Goal: Task Accomplishment & Management: Manage account settings

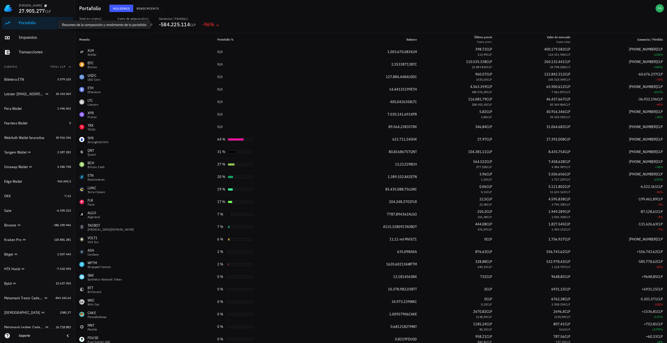
scroll to position [14, 0]
click at [23, 29] on div "Portafolio" at bounding box center [45, 25] width 52 height 12
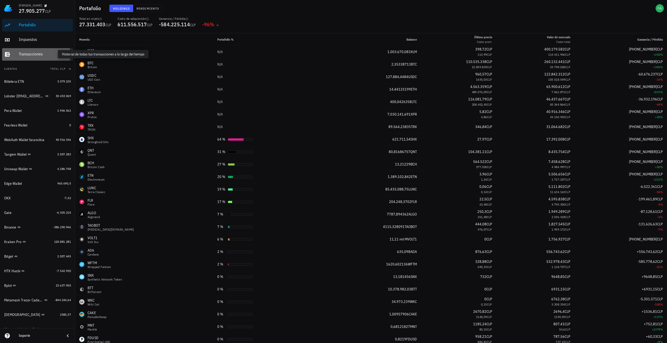
click at [26, 54] on div "Transacciones" at bounding box center [45, 54] width 52 height 5
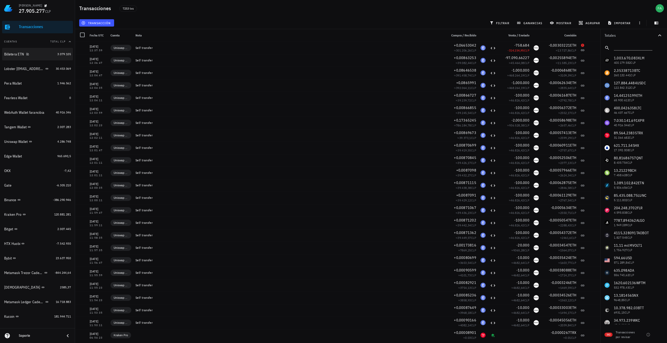
scroll to position [42, 0]
click at [30, 113] on div "WebAuth Wallet farancibia" at bounding box center [24, 112] width 40 height 4
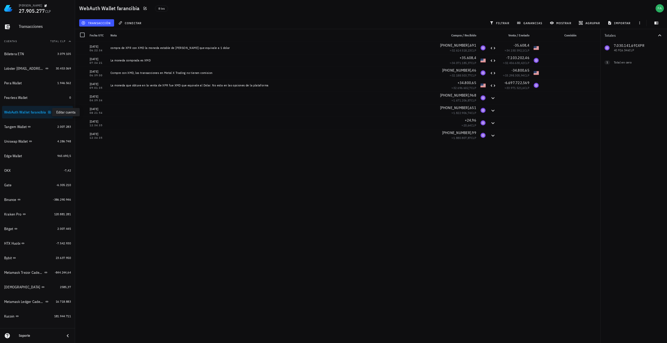
click at [48, 112] on icon "button" at bounding box center [49, 112] width 2 height 2
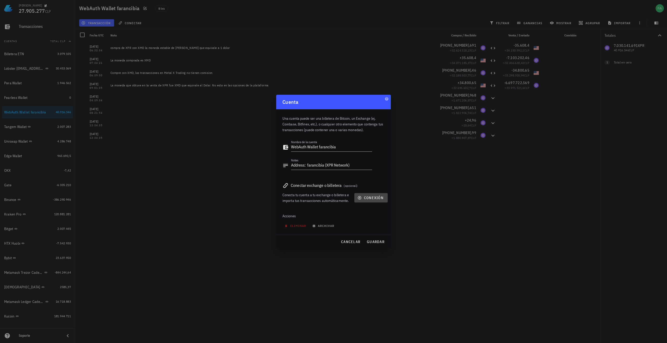
click at [366, 195] on button "conexión" at bounding box center [370, 197] width 33 height 9
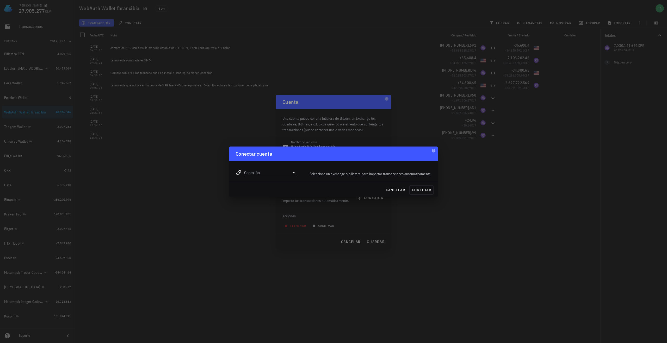
click at [291, 174] on icon at bounding box center [293, 173] width 6 height 6
click at [193, 219] on div at bounding box center [333, 171] width 667 height 343
click at [276, 172] on input "Conexión" at bounding box center [266, 172] width 45 height 8
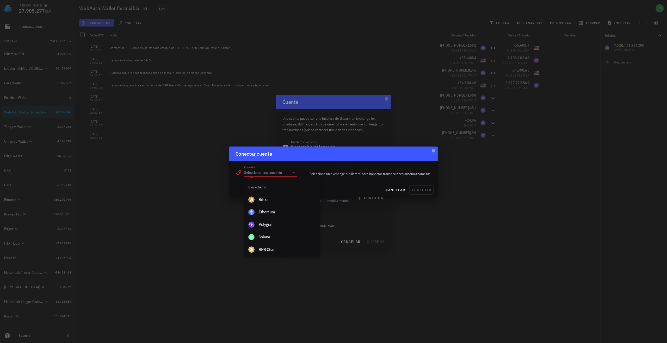
click at [514, 270] on div at bounding box center [333, 171] width 667 height 343
click at [397, 192] on button "cancelar" at bounding box center [395, 189] width 24 height 9
